Goal: Transaction & Acquisition: Purchase product/service

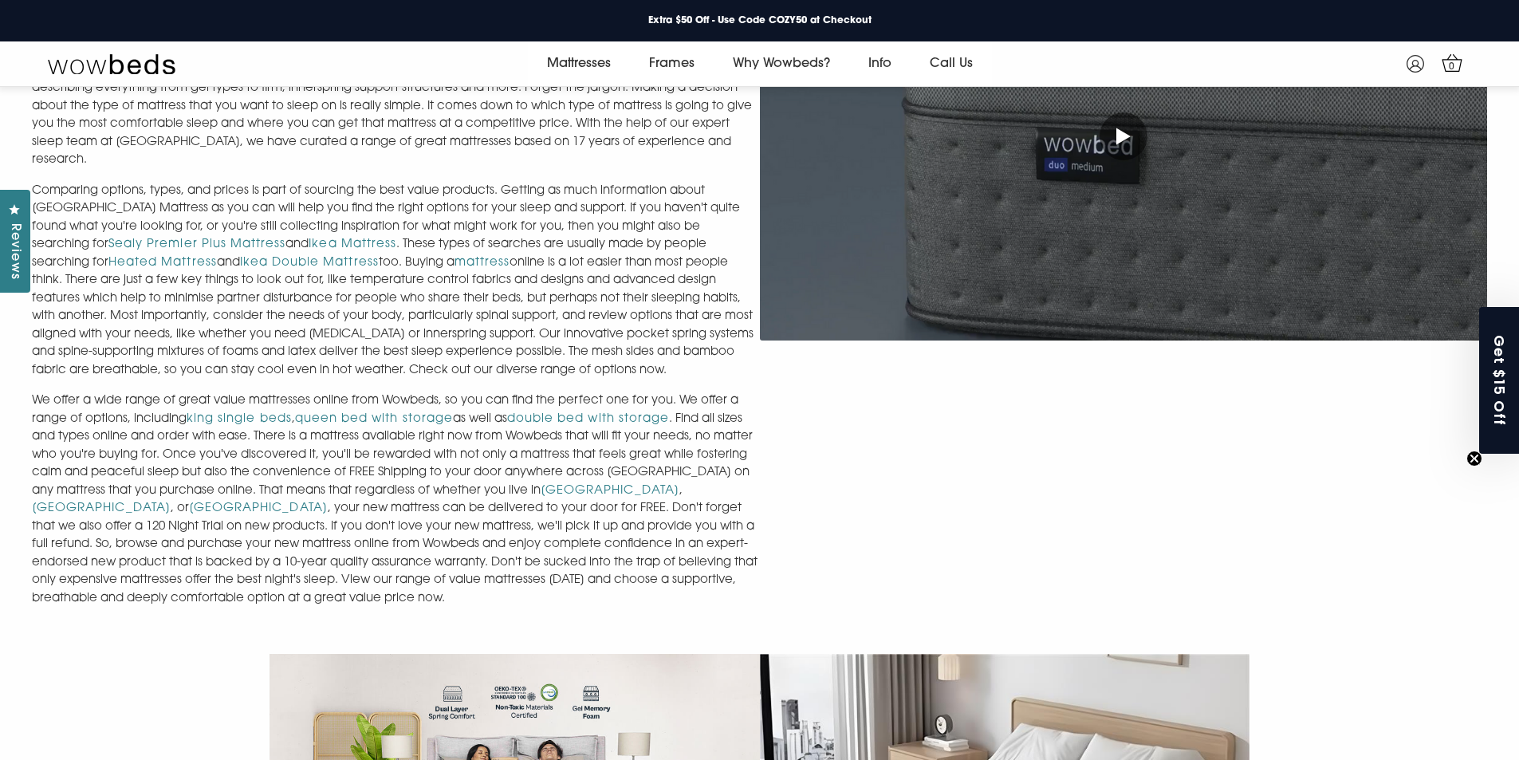
scroll to position [829, 0]
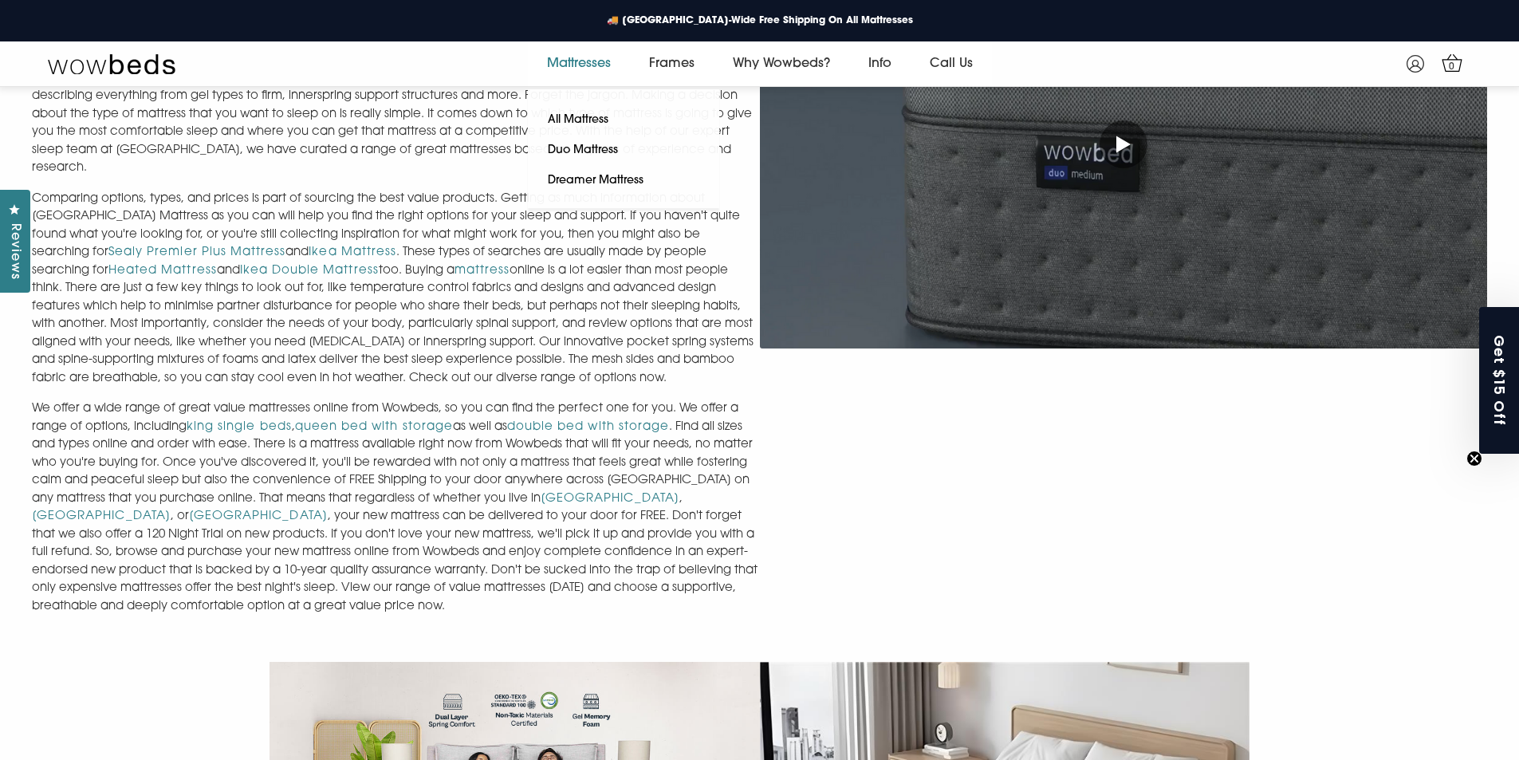
click at [552, 61] on link "Mattresses" at bounding box center [579, 63] width 102 height 45
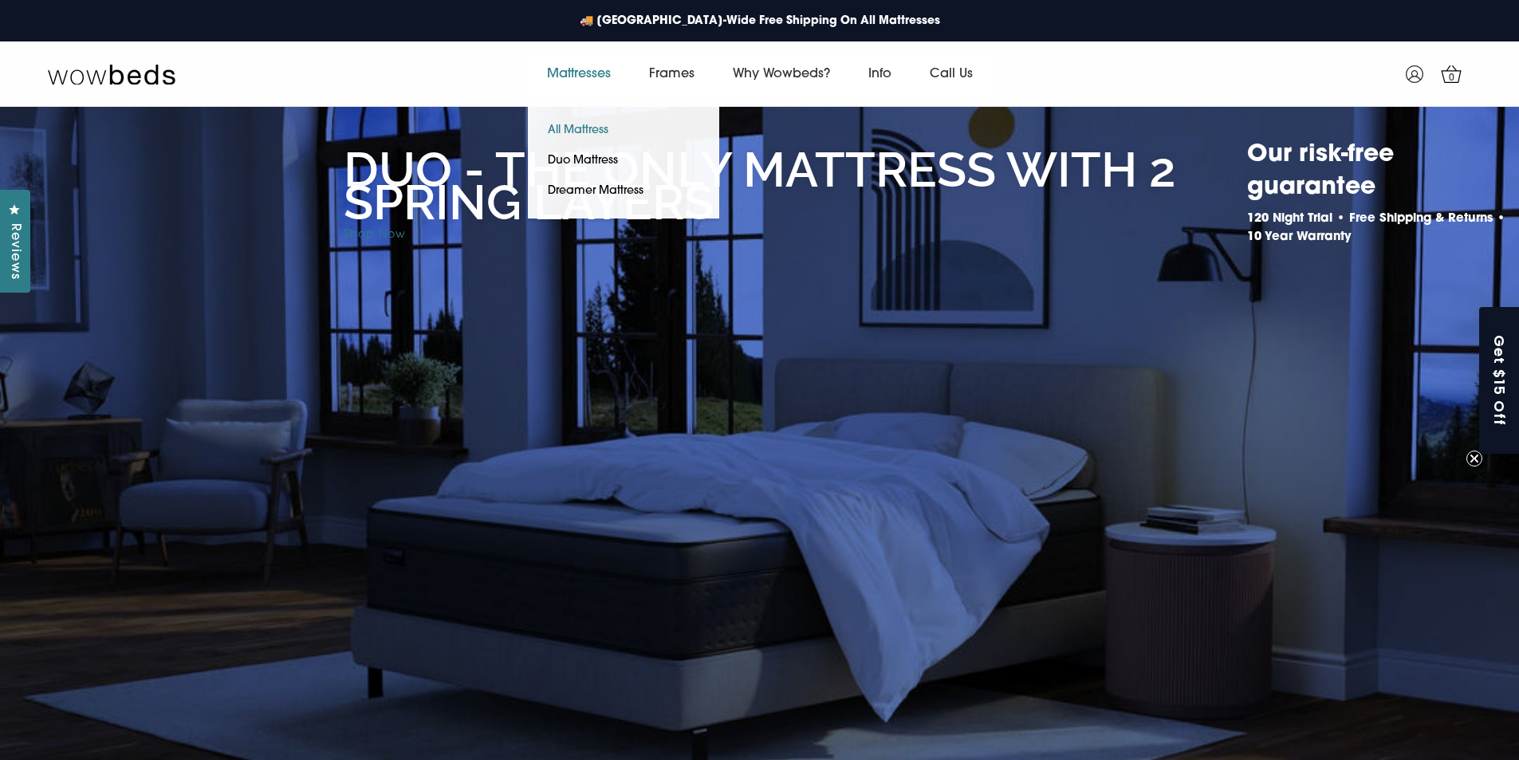
click at [574, 128] on link "All Mattress" at bounding box center [578, 131] width 100 height 30
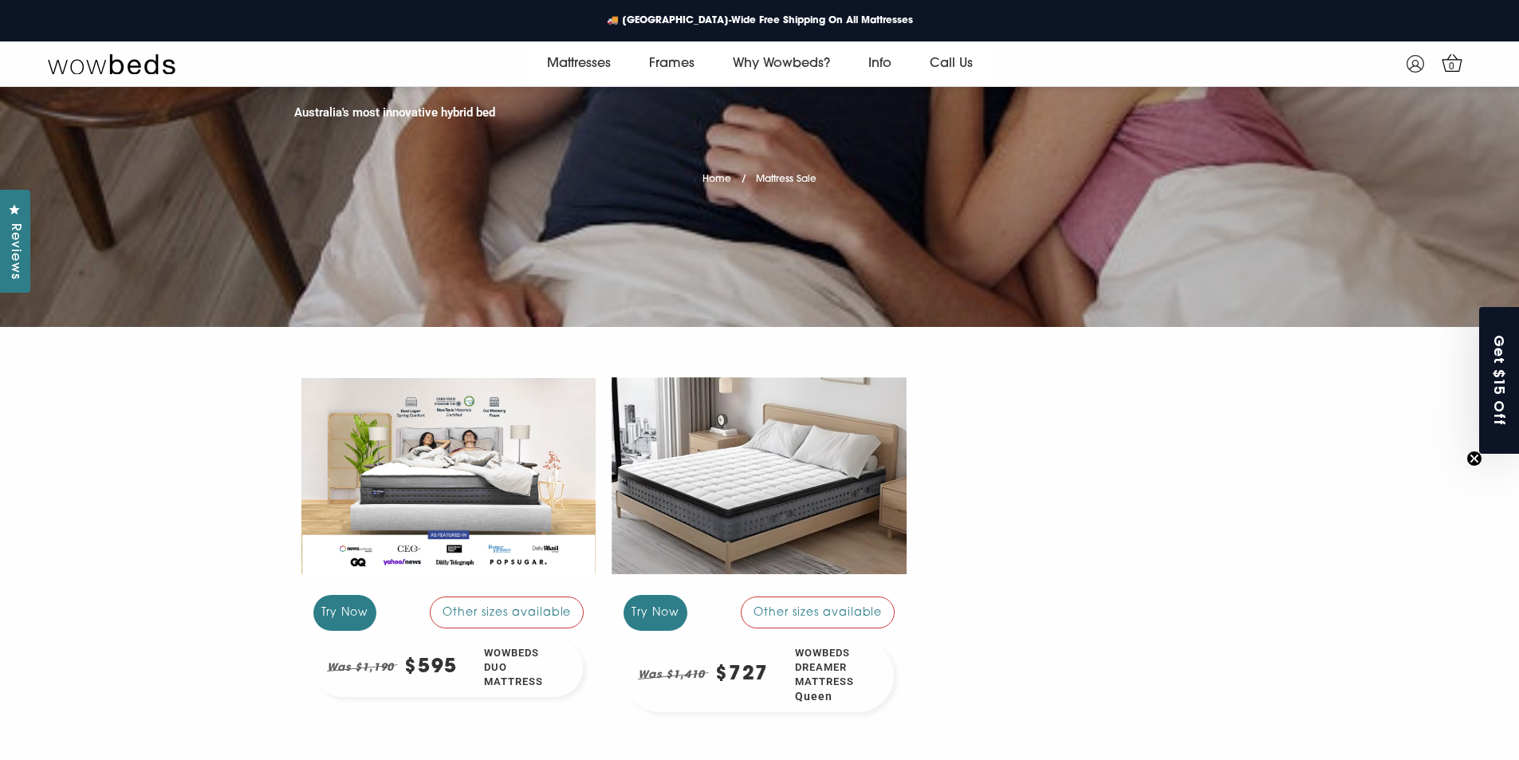
scroll to position [239, 0]
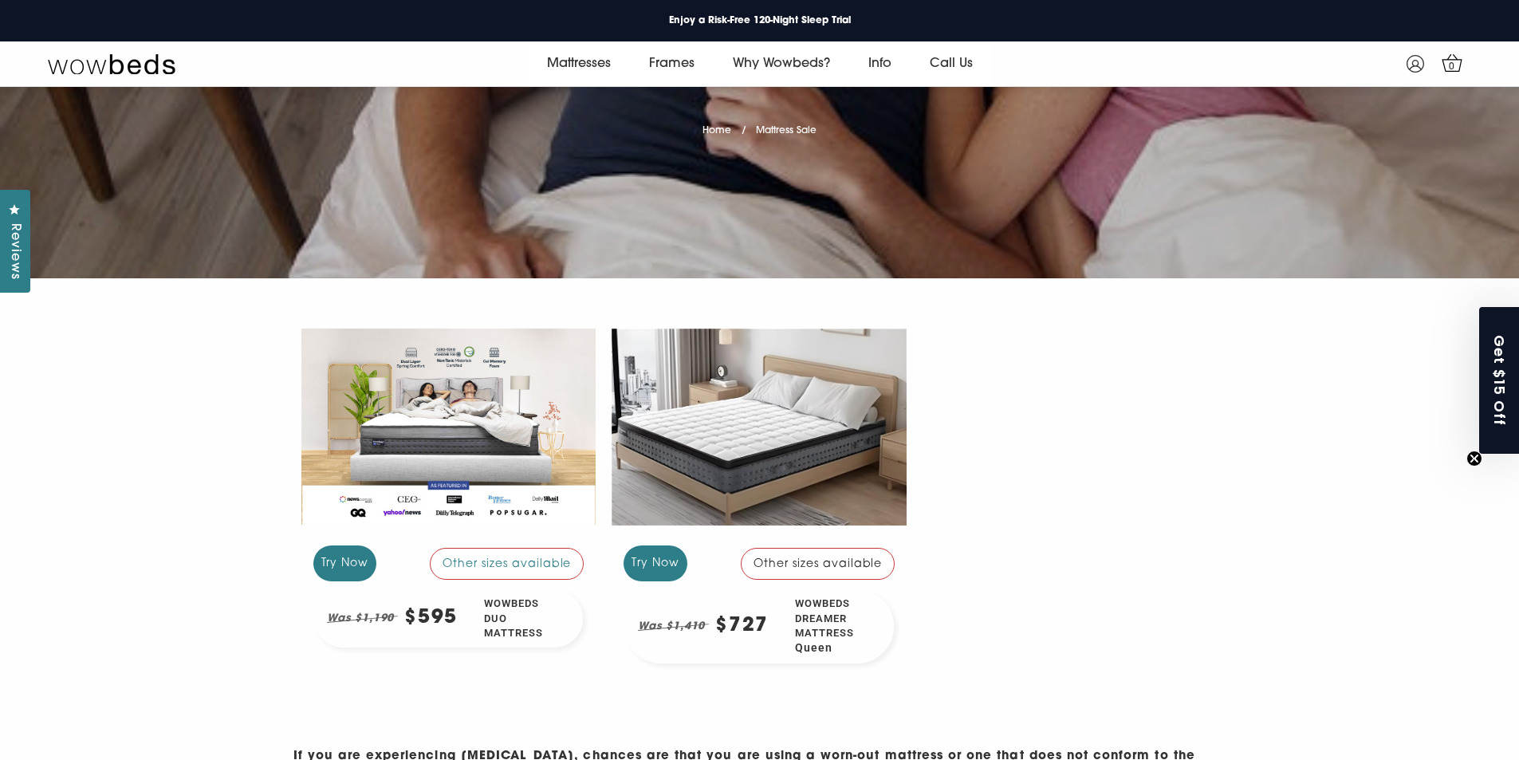
click at [741, 474] on div at bounding box center [759, 427] width 295 height 221
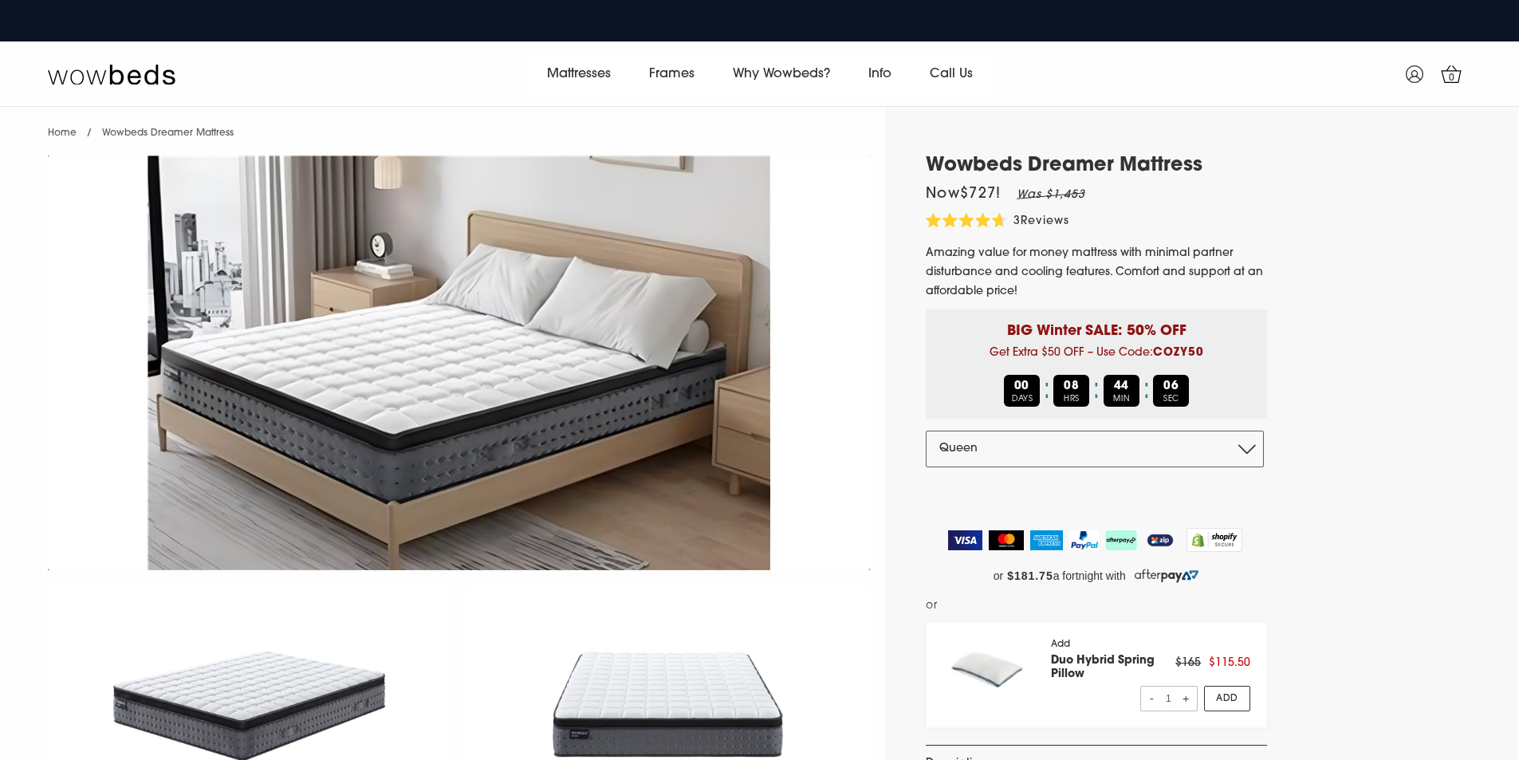
select select "Queen"
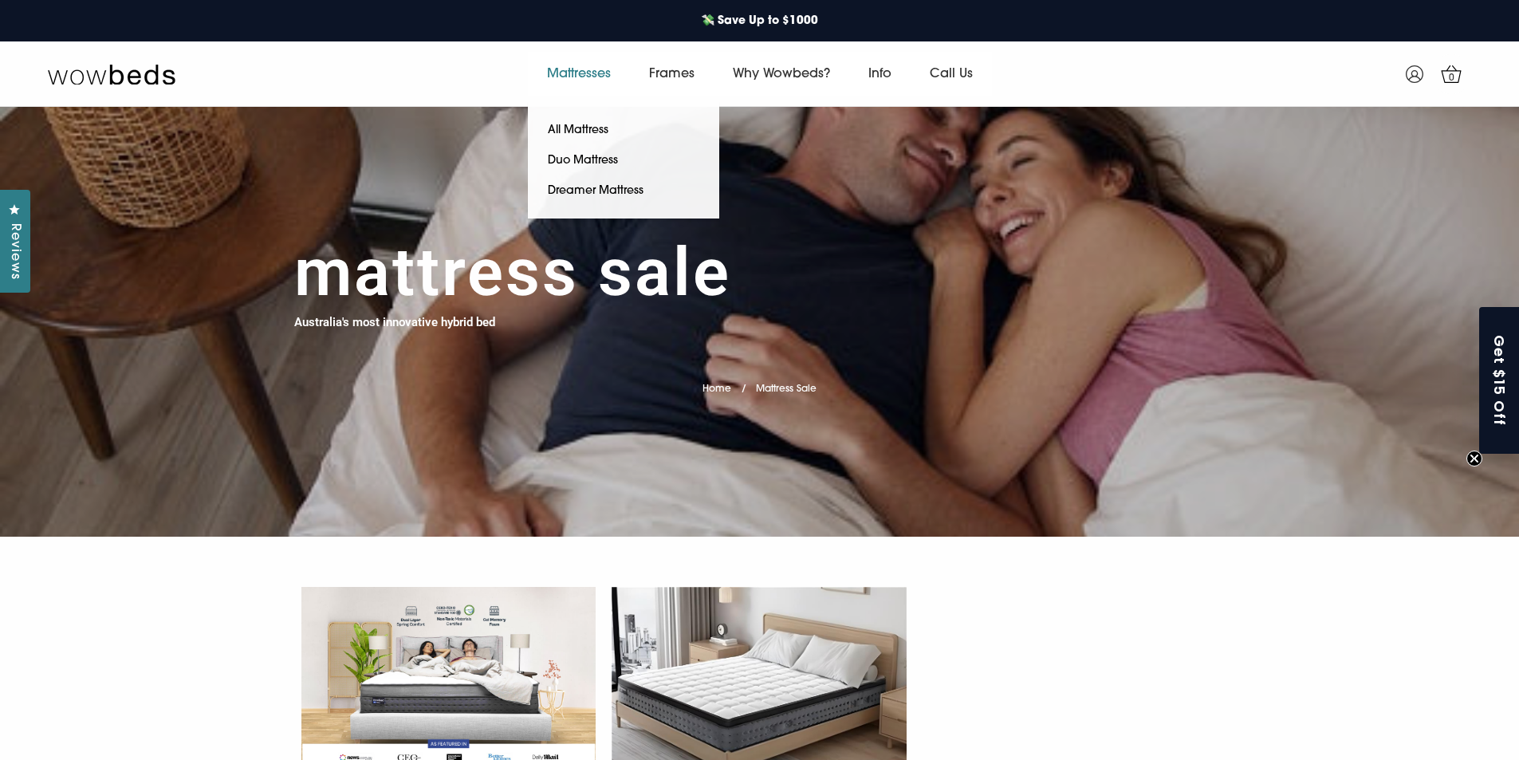
click at [581, 77] on link "Mattresses" at bounding box center [579, 74] width 102 height 45
